Goal: Subscribe to service/newsletter: Subscribe to service/newsletter

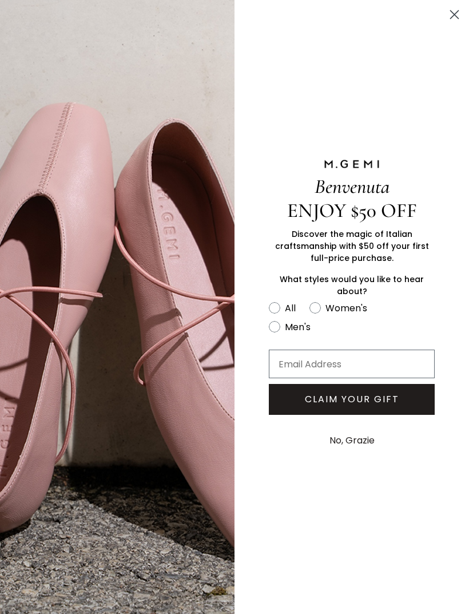
click at [371, 359] on input "Email Address" at bounding box center [352, 364] width 166 height 29
type input "[PERSON_NAME][EMAIL_ADDRESS][DOMAIN_NAME]"
click at [321, 310] on label "Women's" at bounding box center [346, 310] width 72 height 19
click at [269, 301] on input "Women's" at bounding box center [268, 300] width 1 height 1
radio input "true"
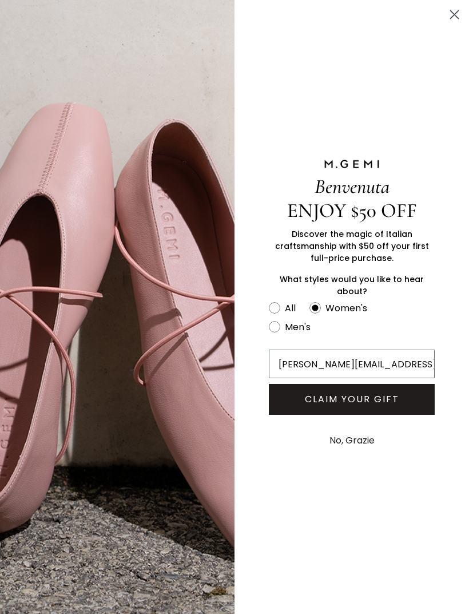
click at [376, 396] on button "CLAIM YOUR GIFT" at bounding box center [352, 399] width 166 height 31
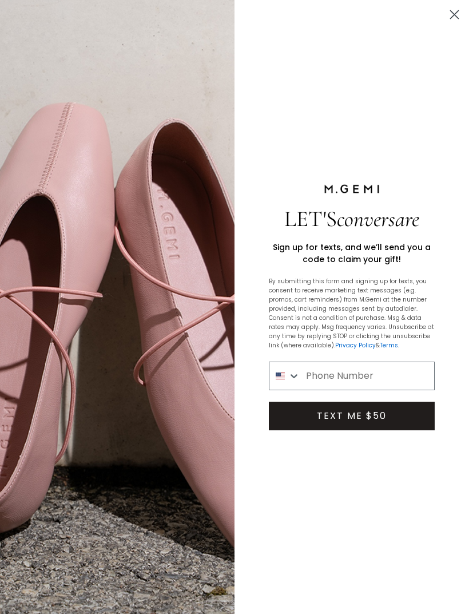
click at [362, 378] on input "Phone Number" at bounding box center [368, 375] width 134 height 27
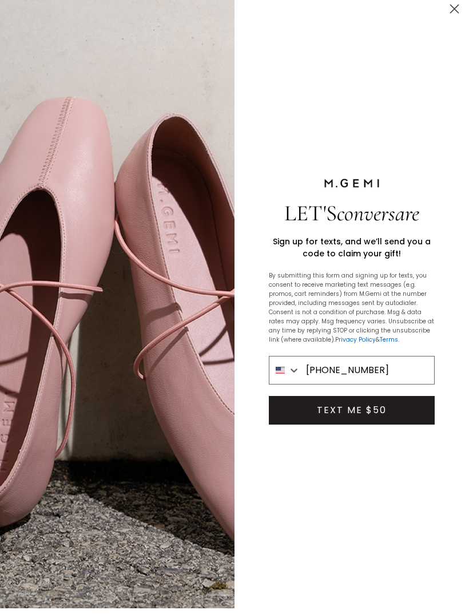
type input "[PHONE_NUMBER]"
click at [396, 430] on button "TEXT ME $50" at bounding box center [352, 416] width 166 height 29
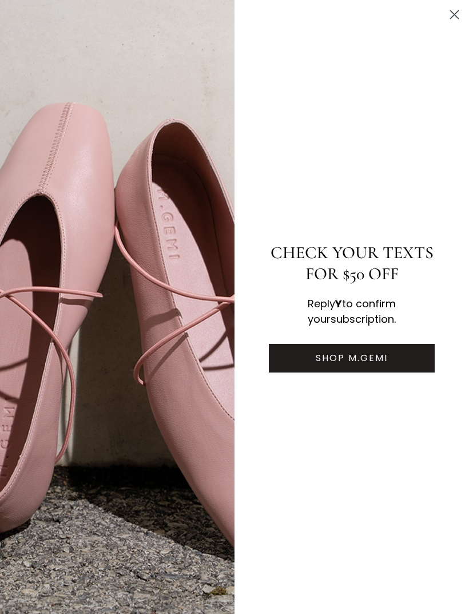
click at [384, 373] on button "SHOP M.GEMI" at bounding box center [352, 358] width 166 height 29
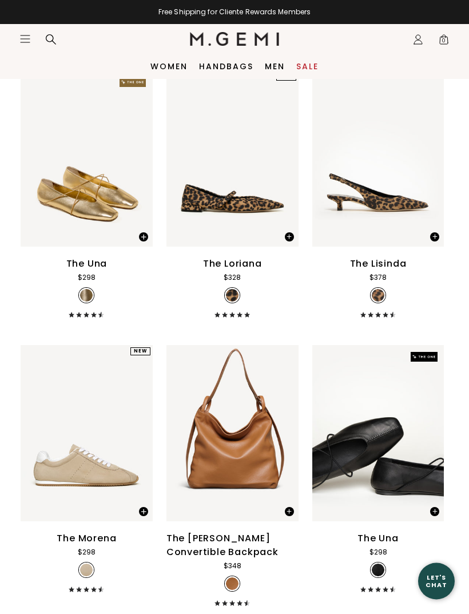
scroll to position [0, 0]
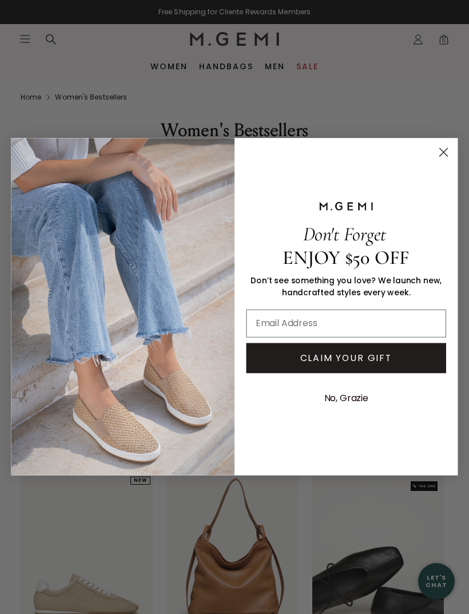
click at [441, 156] on circle "Close dialog" at bounding box center [443, 152] width 18 height 18
